Goal: Task Accomplishment & Management: Manage account settings

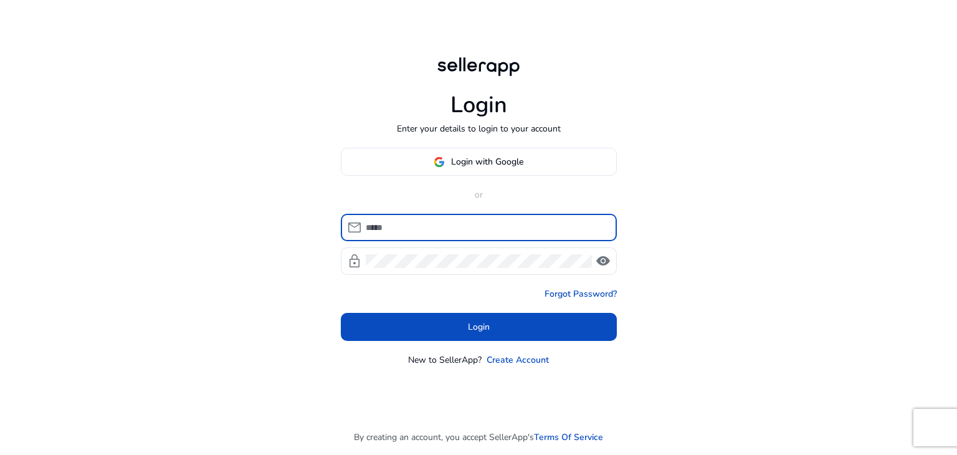
click at [409, 231] on input at bounding box center [486, 228] width 241 height 14
click at [444, 151] on span at bounding box center [479, 162] width 275 height 30
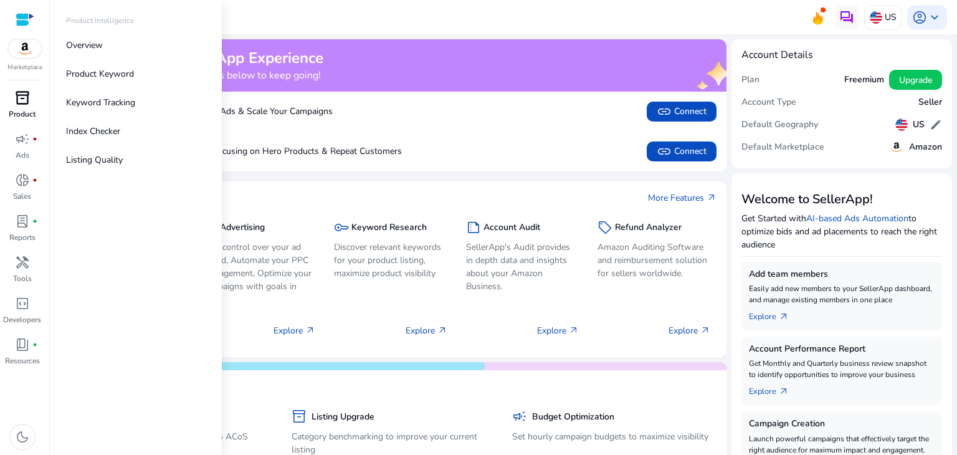
click at [14, 97] on div "inventory_2" at bounding box center [22, 98] width 35 height 20
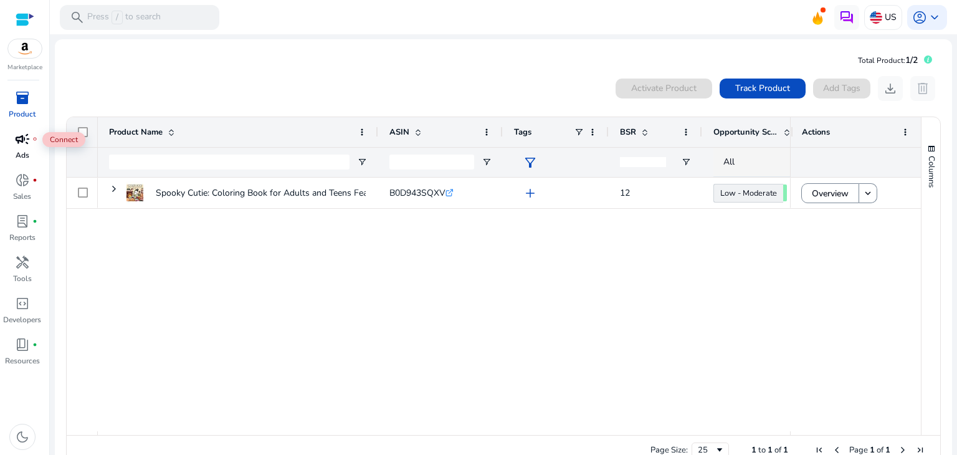
click at [19, 136] on span "campaign" at bounding box center [22, 139] width 15 height 15
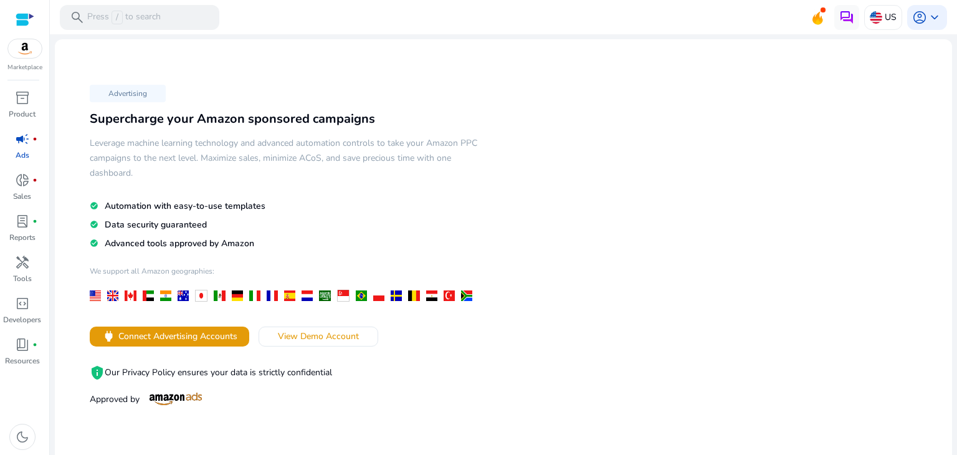
click at [21, 18] on div at bounding box center [25, 19] width 19 height 14
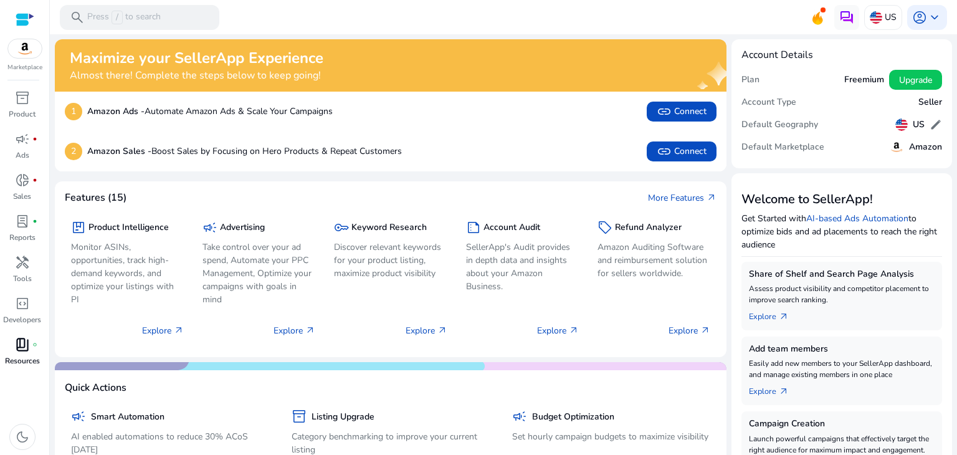
click at [19, 353] on div "book_4 fiber_manual_record" at bounding box center [22, 345] width 35 height 20
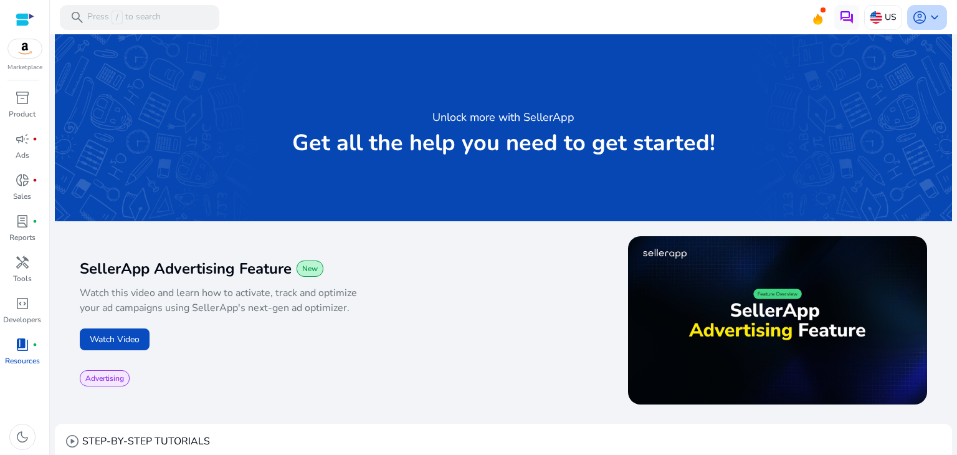
click at [927, 11] on span "keyboard_arrow_down" at bounding box center [934, 17] width 15 height 15
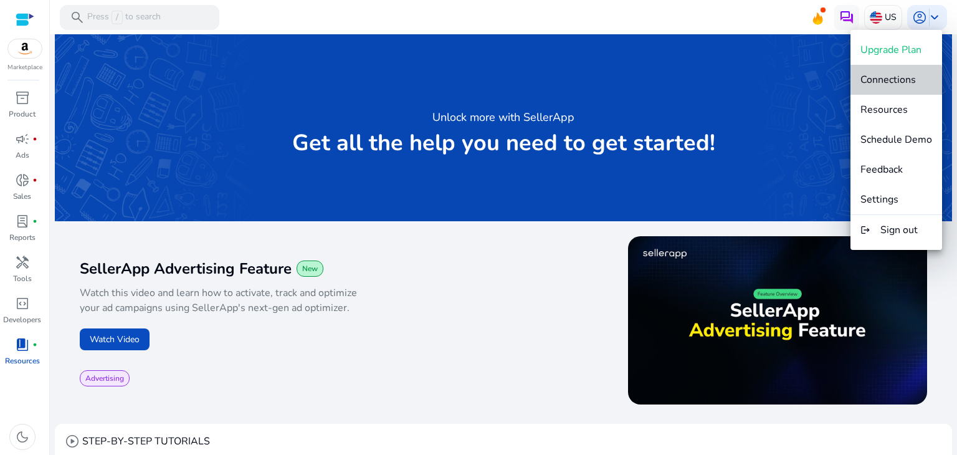
click at [897, 81] on span "Connections" at bounding box center [888, 80] width 55 height 14
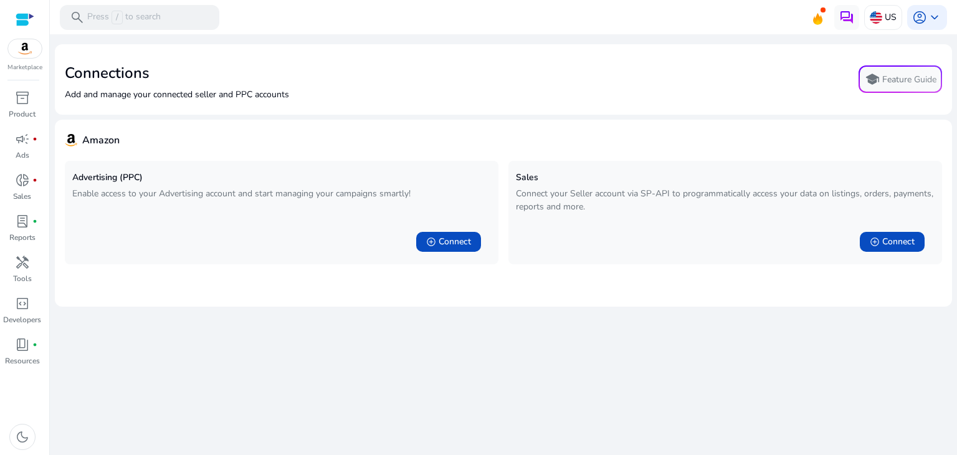
click at [949, 19] on mat-toolbar "search Press / to search US account_circle keyboard_arrow_down" at bounding box center [503, 17] width 907 height 34
click at [937, 15] on span "keyboard_arrow_down" at bounding box center [934, 17] width 15 height 15
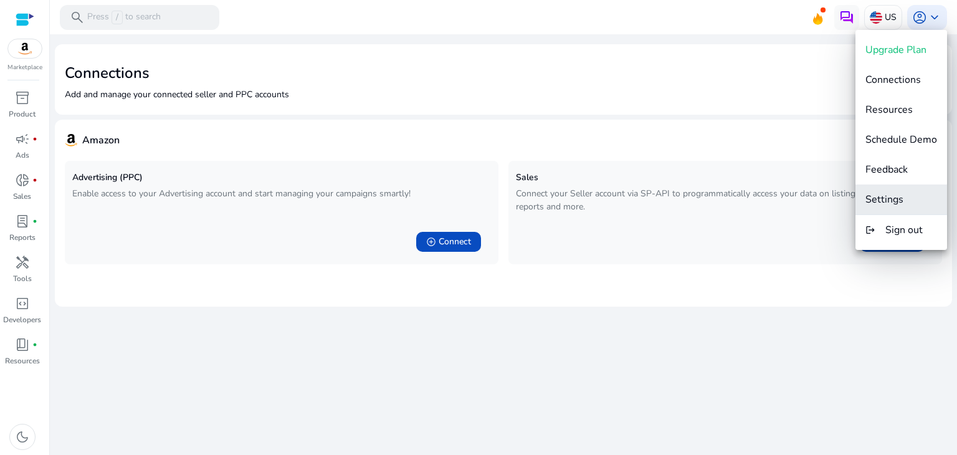
click at [883, 201] on span "Settings" at bounding box center [885, 200] width 38 height 14
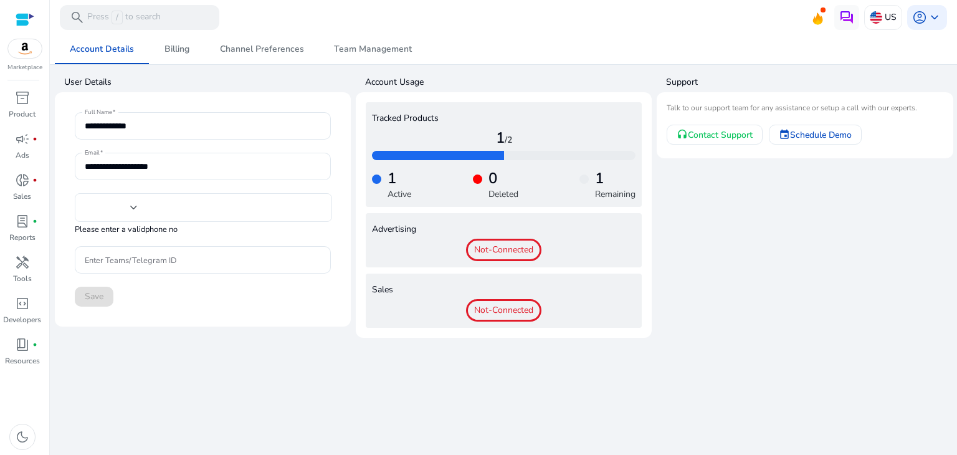
type input "***"
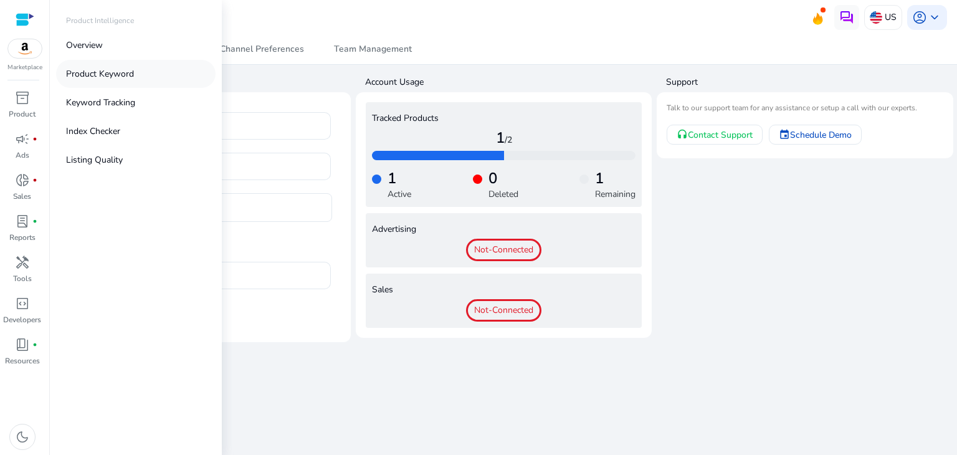
click at [104, 69] on p "Product Keyword" at bounding box center [100, 73] width 68 height 13
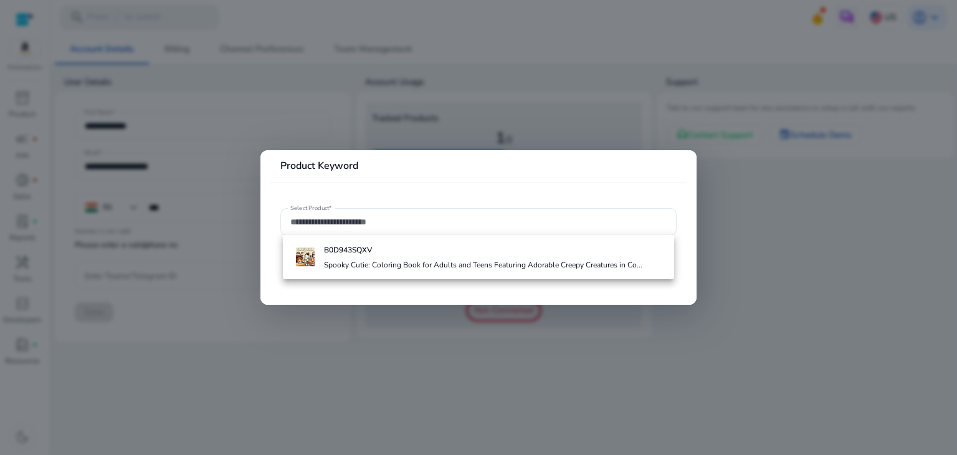
click at [147, 153] on div at bounding box center [478, 227] width 957 height 455
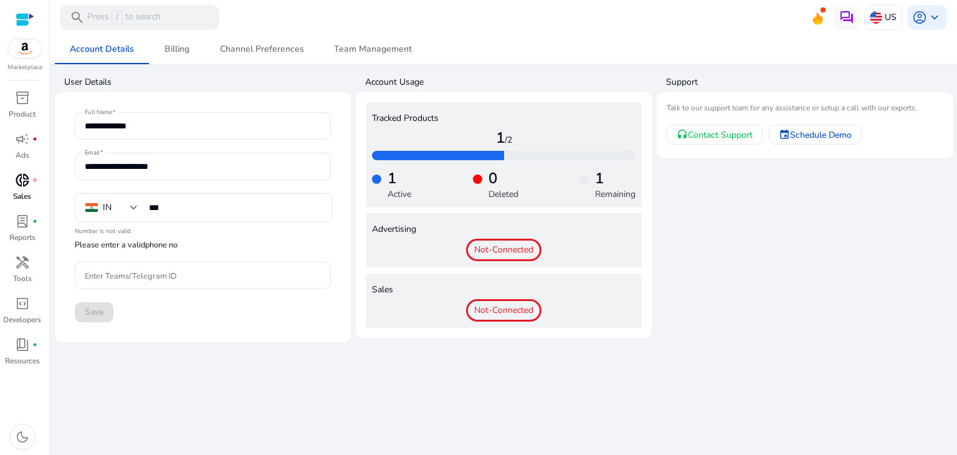
click at [22, 187] on span "donut_small" at bounding box center [22, 180] width 15 height 15
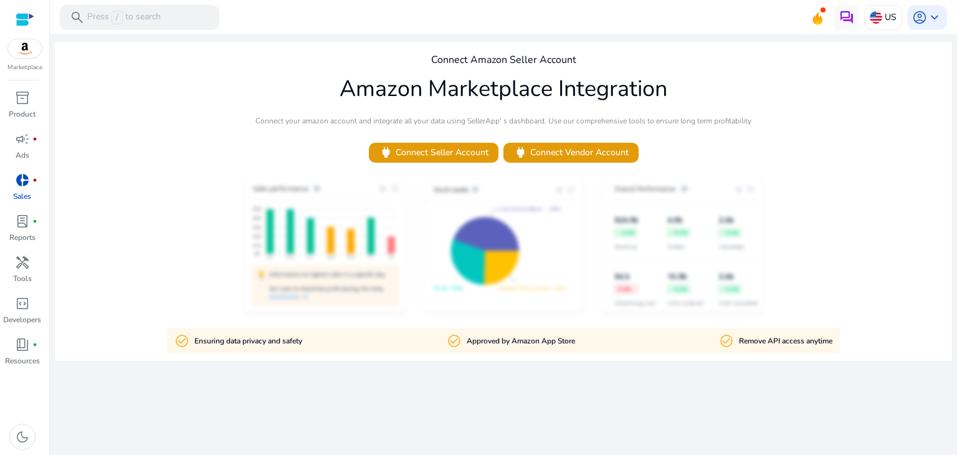
click at [533, 194] on div at bounding box center [503, 245] width 897 height 141
click at [25, 353] on div "book_4 fiber_manual_record" at bounding box center [22, 345] width 35 height 20
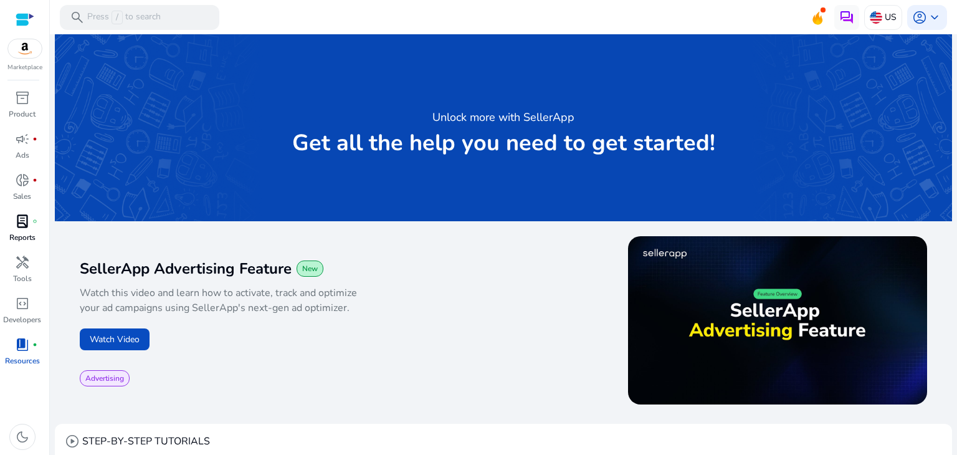
click at [21, 219] on span "lab_profile" at bounding box center [22, 221] width 15 height 15
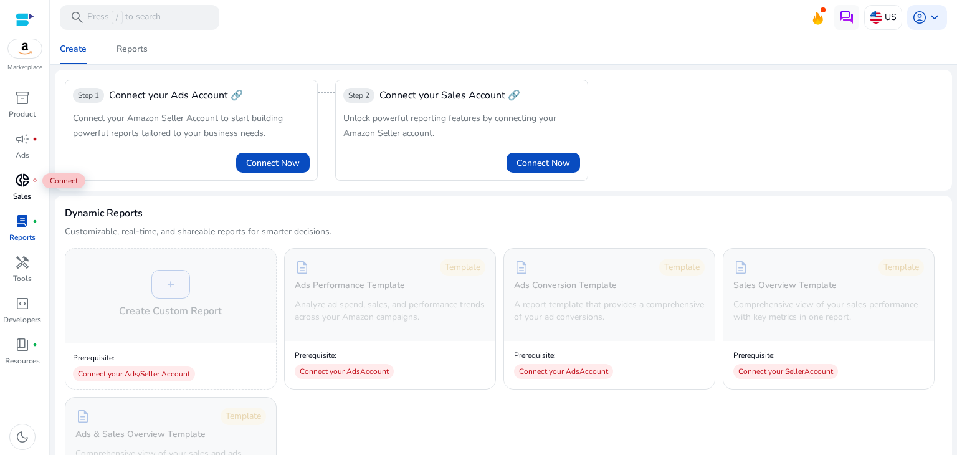
click at [21, 179] on span "donut_small" at bounding box center [22, 180] width 15 height 15
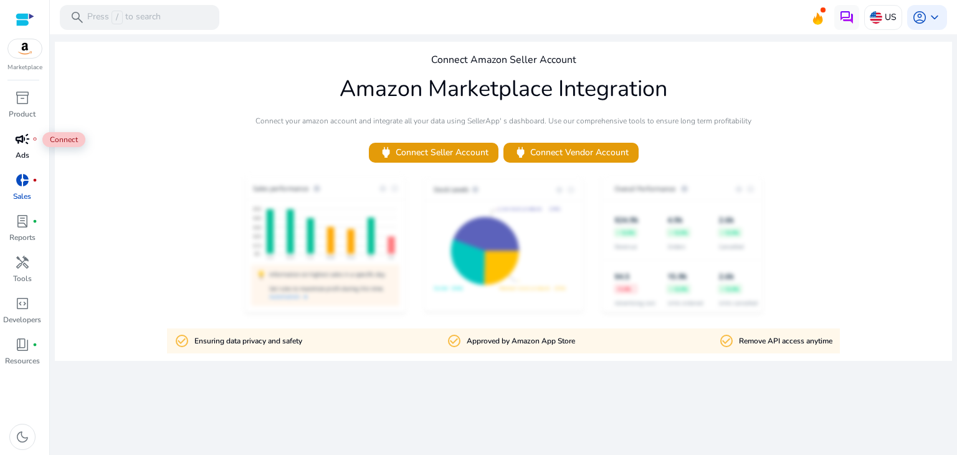
click at [15, 140] on span "campaign" at bounding box center [22, 139] width 15 height 15
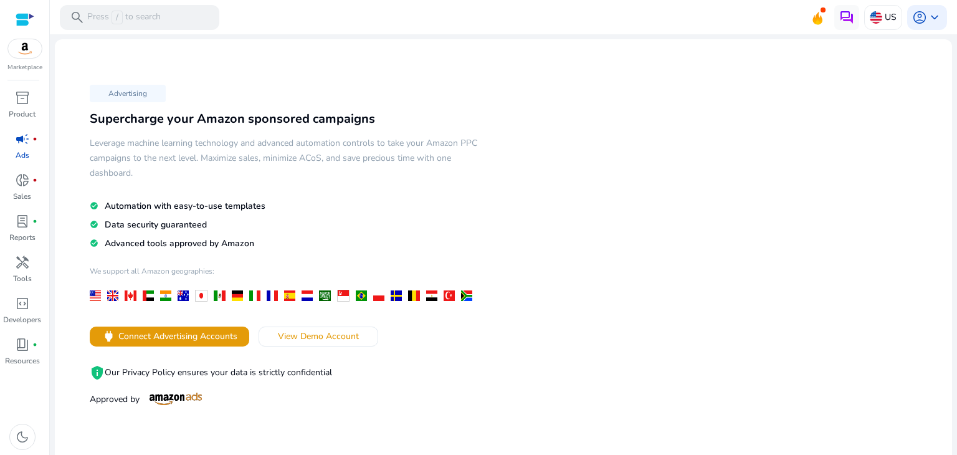
click at [24, 20] on div at bounding box center [25, 19] width 19 height 14
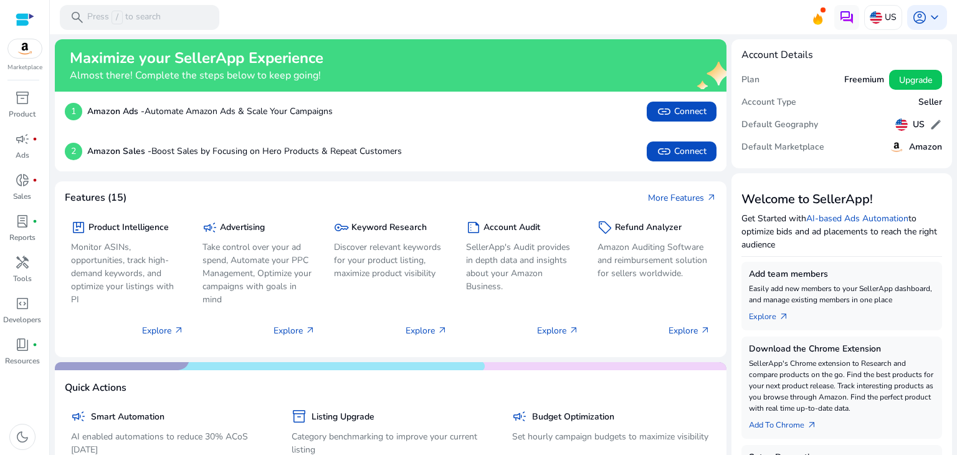
click at [855, 86] on div "Freemium Upgrade" at bounding box center [893, 80] width 98 height 20
click at [917, 151] on h5 "Amazon" at bounding box center [925, 147] width 33 height 11
click at [902, 143] on div "Amazon" at bounding box center [915, 147] width 53 height 18
click at [934, 120] on span "edit" at bounding box center [936, 124] width 12 height 12
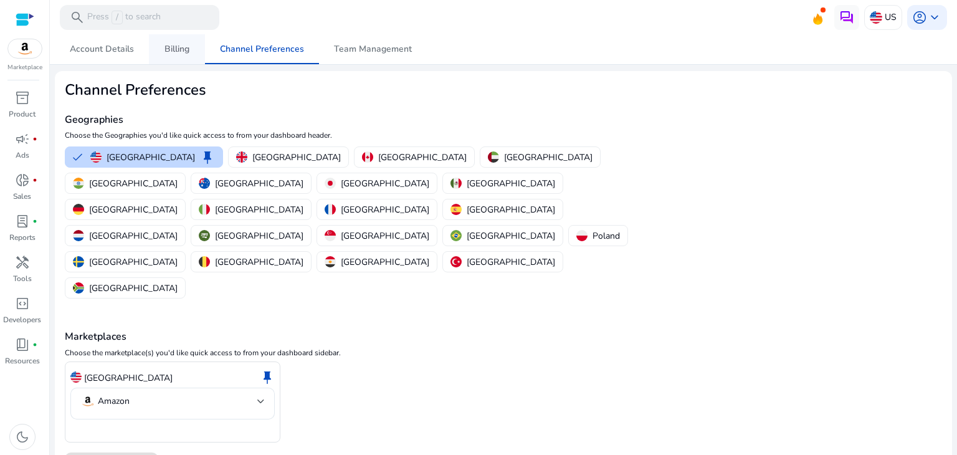
click at [186, 50] on span "Billing" at bounding box center [177, 49] width 25 height 9
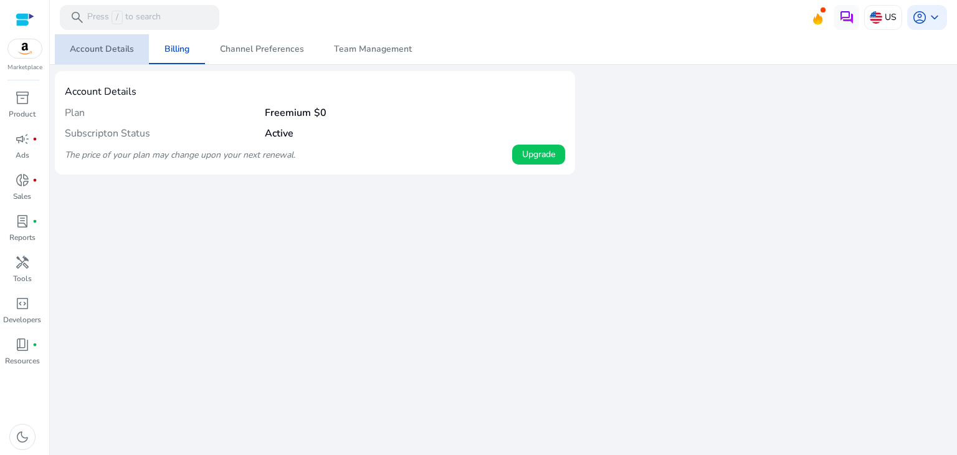
click at [107, 46] on span "Account Details" at bounding box center [102, 49] width 64 height 9
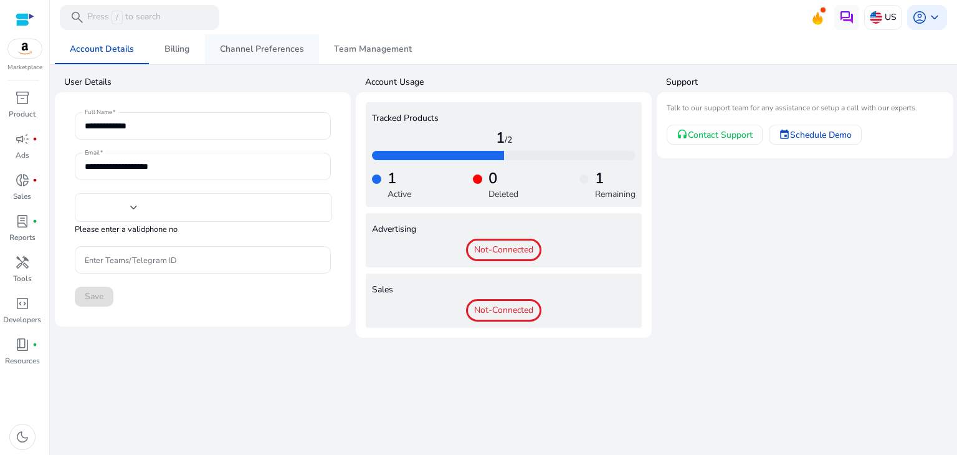
type input "***"
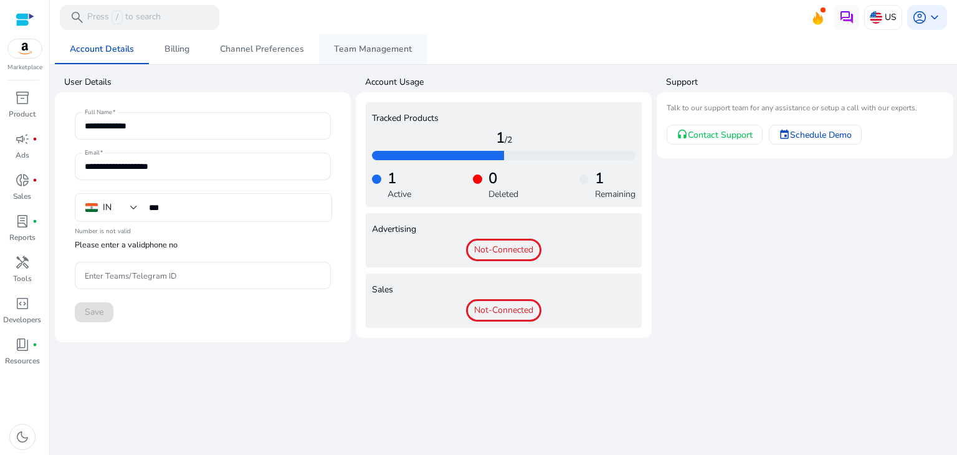
click at [371, 41] on span "Team Management" at bounding box center [373, 49] width 78 height 30
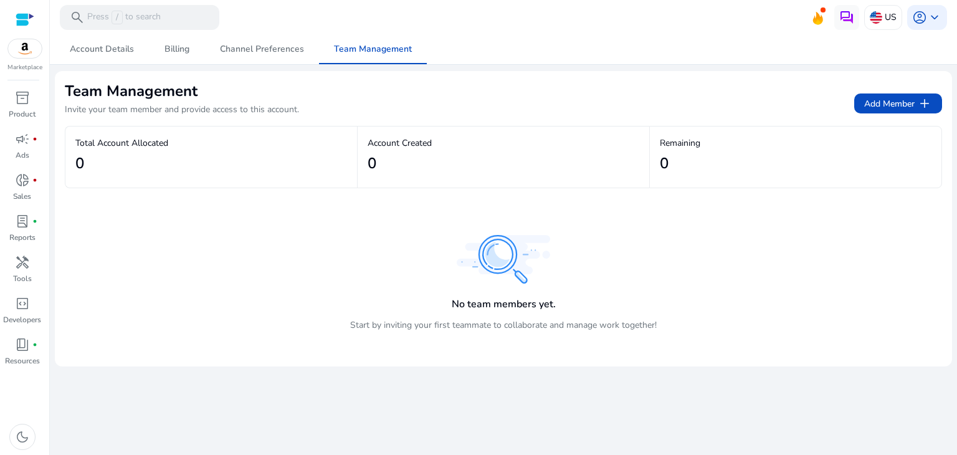
click at [895, 178] on mat-card "Remaining 0" at bounding box center [796, 157] width 292 height 61
click at [922, 96] on span "add" at bounding box center [924, 103] width 15 height 15
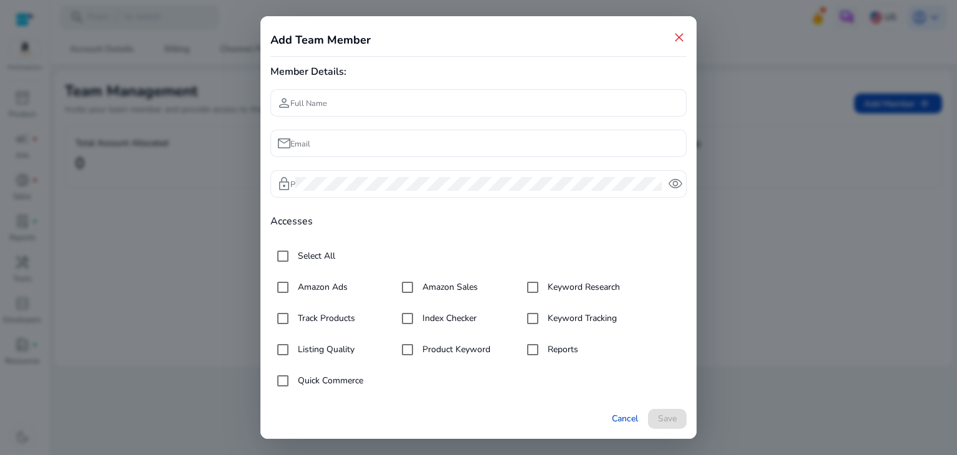
click at [675, 35] on span "close" at bounding box center [679, 37] width 15 height 15
